Goal: Entertainment & Leisure: Consume media (video, audio)

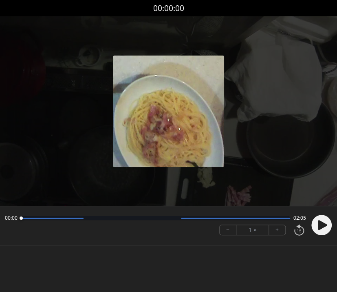
click at [318, 219] on circle at bounding box center [322, 224] width 20 height 20
click at [45, 107] on div at bounding box center [168, 111] width 337 height 190
click at [277, 228] on button "+" at bounding box center [277, 230] width 16 height 10
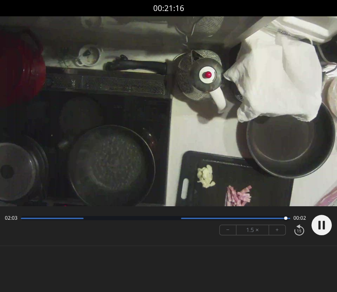
click at [198, 115] on video at bounding box center [168, 111] width 337 height 190
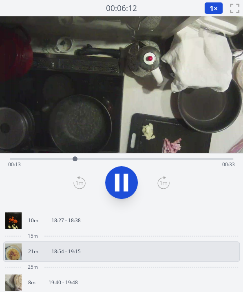
click at [202, 101] on video at bounding box center [121, 84] width 243 height 137
drag, startPoint x: 103, startPoint y: 157, endPoint x: 51, endPoint y: 164, distance: 52.2
click at [51, 164] on div at bounding box center [51, 158] width 12 height 12
drag, startPoint x: 114, startPoint y: 157, endPoint x: 164, endPoint y: 154, distance: 49.4
click at [164, 154] on div at bounding box center [161, 158] width 12 height 12
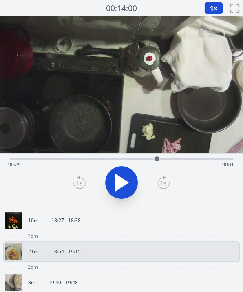
drag, startPoint x: 164, startPoint y: 154, endPoint x: 157, endPoint y: 155, distance: 6.6
click at [157, 155] on div at bounding box center [157, 158] width 12 height 12
click at [130, 174] on icon at bounding box center [121, 182] width 23 height 23
drag, startPoint x: 183, startPoint y: 158, endPoint x: 150, endPoint y: 159, distance: 33.8
click at [150, 159] on div at bounding box center [150, 158] width 12 height 12
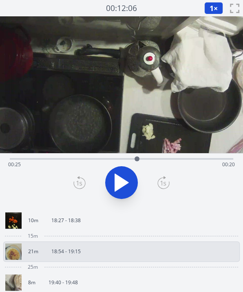
drag, startPoint x: 147, startPoint y: 156, endPoint x: 137, endPoint y: 159, distance: 10.7
click at [137, 159] on div at bounding box center [137, 158] width 12 height 12
drag, startPoint x: 137, startPoint y: 159, endPoint x: 126, endPoint y: 161, distance: 10.8
click at [126, 161] on div at bounding box center [125, 158] width 12 height 12
drag, startPoint x: 135, startPoint y: 158, endPoint x: 121, endPoint y: 159, distance: 14.7
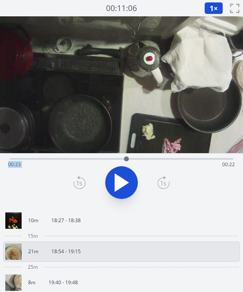
click at [121, 159] on div "Time elapsed: 00:23 Time remaining: 00:22" at bounding box center [121, 159] width 223 height 2
drag, startPoint x: 121, startPoint y: 159, endPoint x: 69, endPoint y: 158, distance: 51.4
click at [69, 158] on div at bounding box center [69, 158] width 5 height 5
drag, startPoint x: 69, startPoint y: 158, endPoint x: 71, endPoint y: 164, distance: 6.1
click at [71, 164] on div at bounding box center [71, 158] width 12 height 12
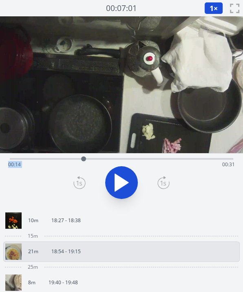
drag, startPoint x: 71, startPoint y: 164, endPoint x: 84, endPoint y: 159, distance: 13.2
click at [84, 159] on div at bounding box center [83, 158] width 12 height 12
drag, startPoint x: 83, startPoint y: 159, endPoint x: 94, endPoint y: 154, distance: 11.7
click at [89, 154] on div at bounding box center [83, 158] width 12 height 12
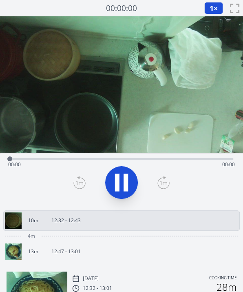
click at [210, 7] on span "1" at bounding box center [212, 8] width 4 height 10
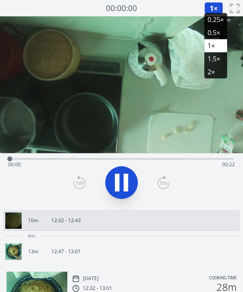
click at [208, 69] on li "2×" at bounding box center [215, 71] width 23 height 13
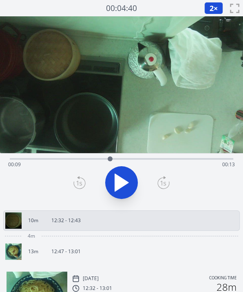
drag, startPoint x: 12, startPoint y: 160, endPoint x: 110, endPoint y: 162, distance: 97.9
click at [110, 162] on div at bounding box center [110, 158] width 12 height 12
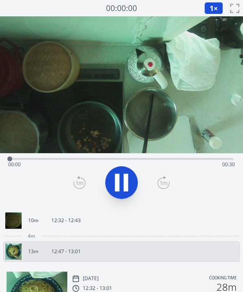
click at [215, 4] on button "1 ×" at bounding box center [213, 8] width 19 height 12
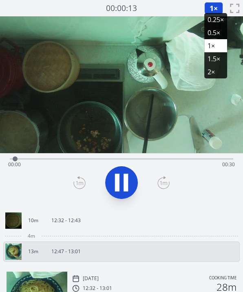
click at [211, 68] on li "2×" at bounding box center [215, 71] width 23 height 13
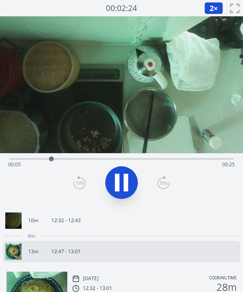
click at [212, 10] on span "2" at bounding box center [212, 8] width 4 height 10
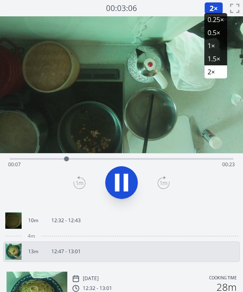
click at [208, 62] on li "1.5×" at bounding box center [215, 58] width 23 height 13
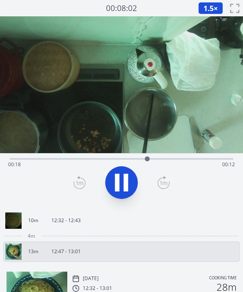
click at [124, 181] on icon at bounding box center [126, 183] width 4 height 18
